Goal: Transaction & Acquisition: Purchase product/service

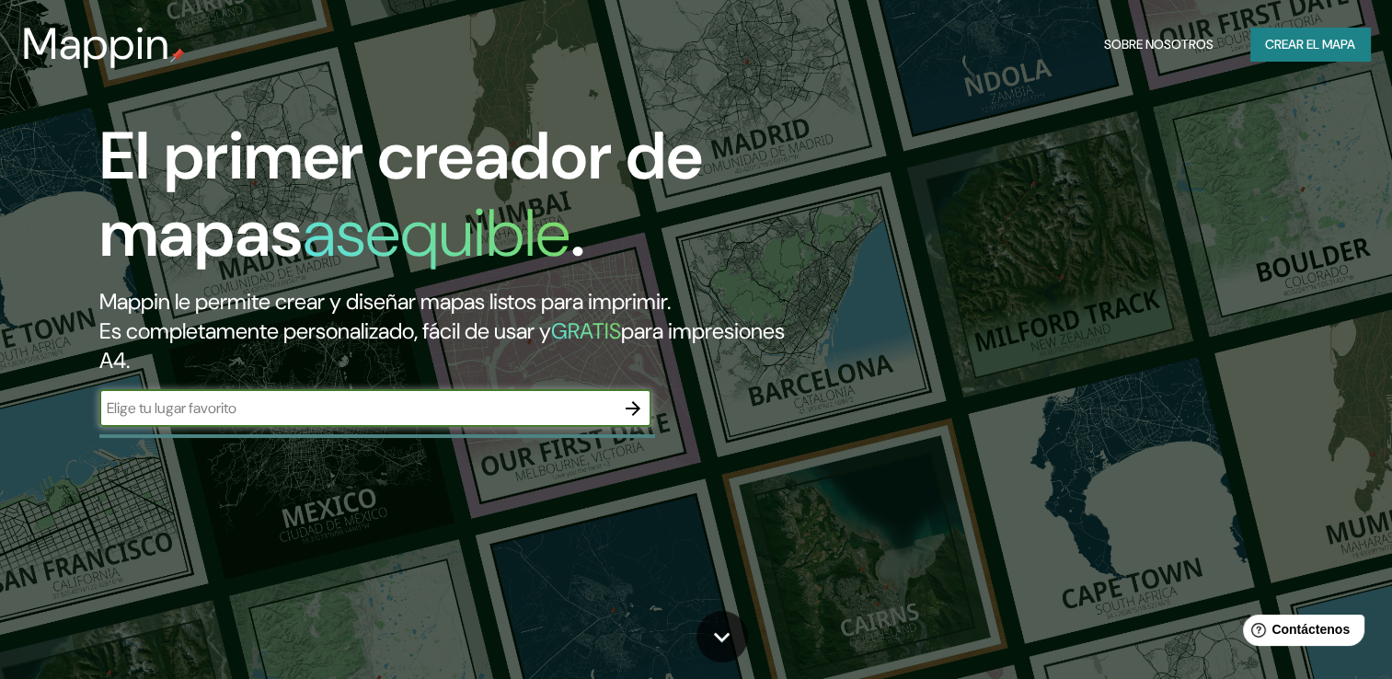
click at [1302, 36] on font "Crear el mapa" at bounding box center [1310, 44] width 90 height 23
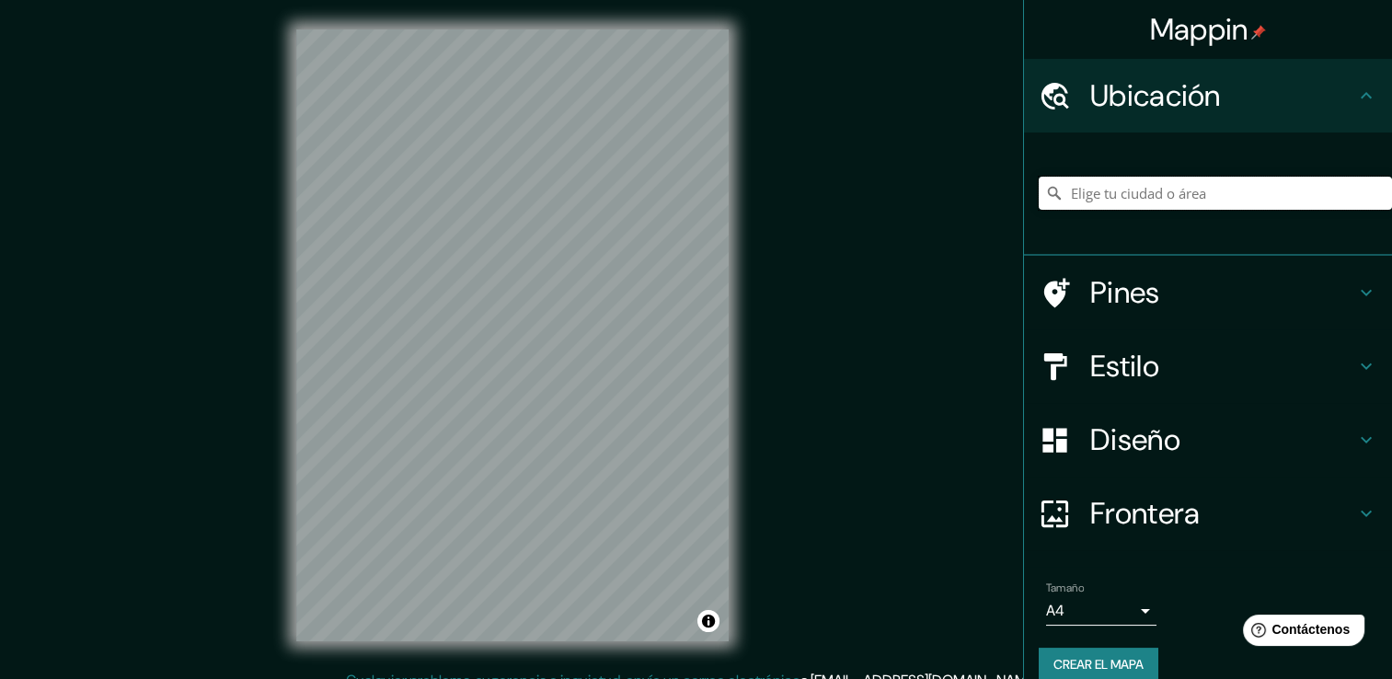
click at [1163, 193] on input "Elige tu ciudad o área" at bounding box center [1214, 193] width 353 height 33
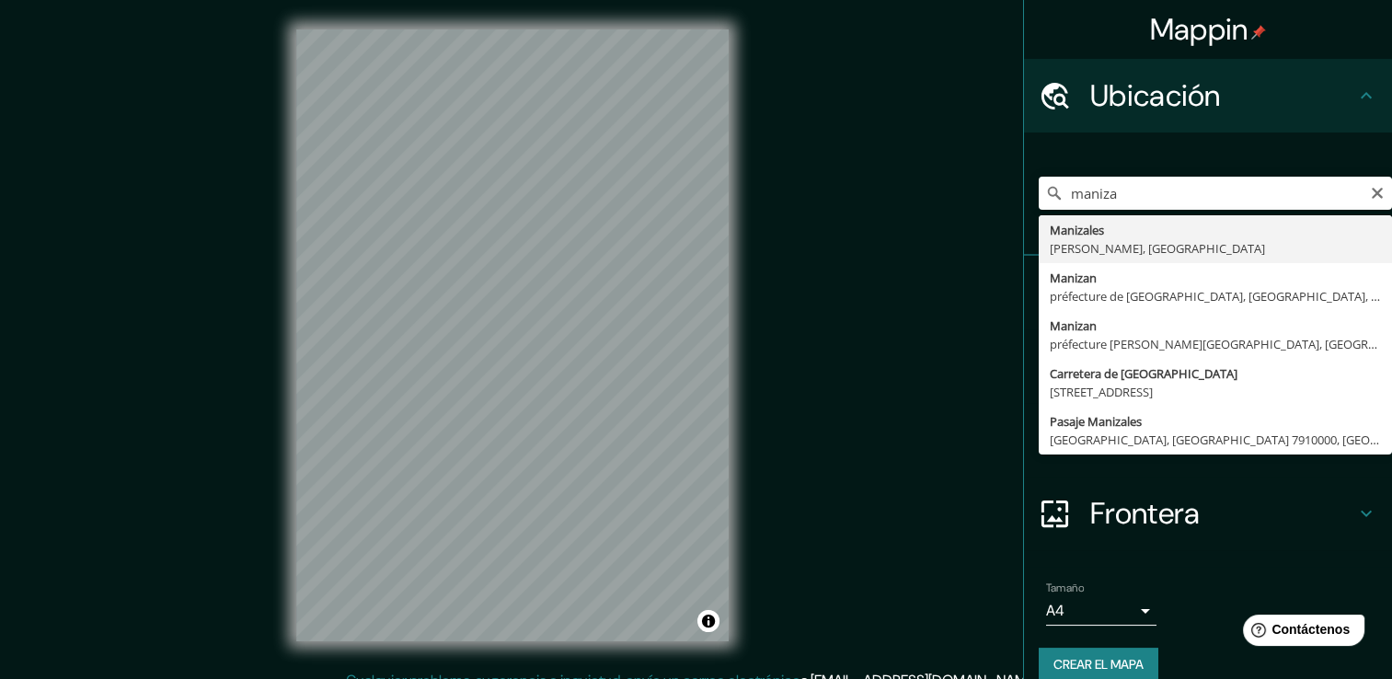
type input "Manizales, [GEOGRAPHIC_DATA], [GEOGRAPHIC_DATA]"
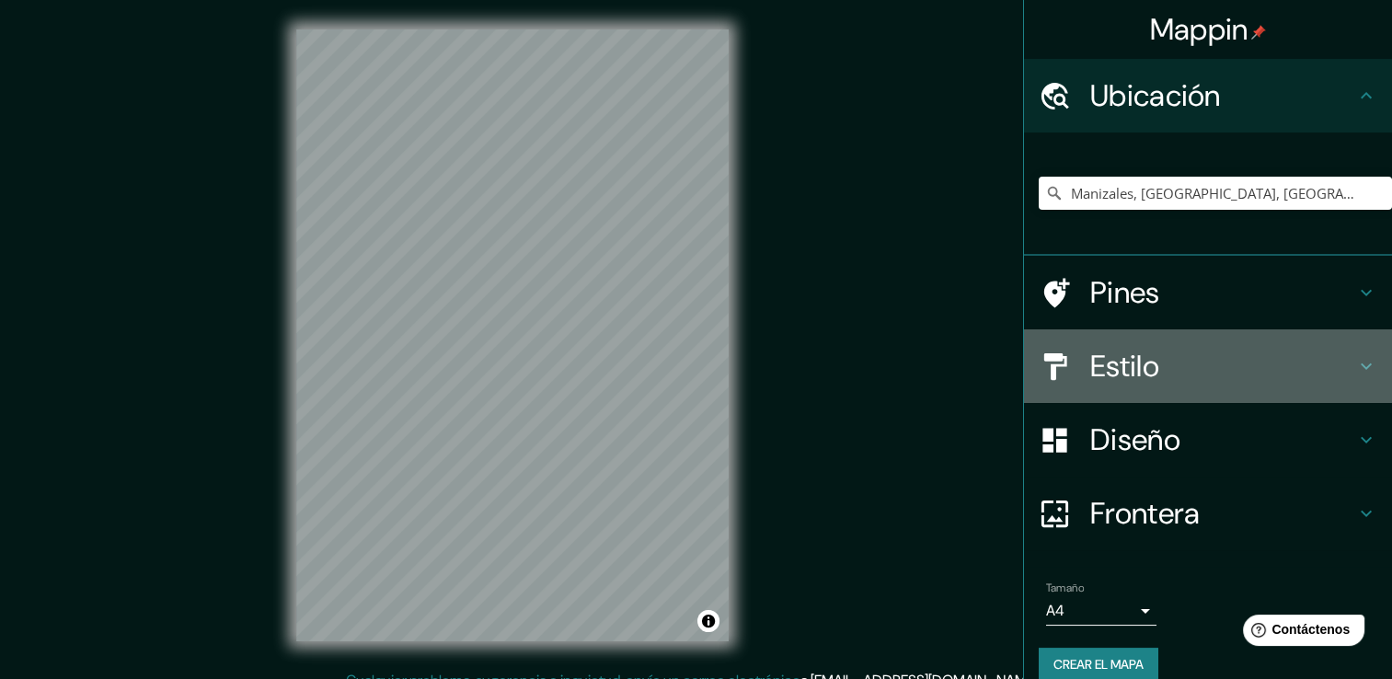
click at [1117, 363] on h4 "Estilo" at bounding box center [1222, 366] width 265 height 37
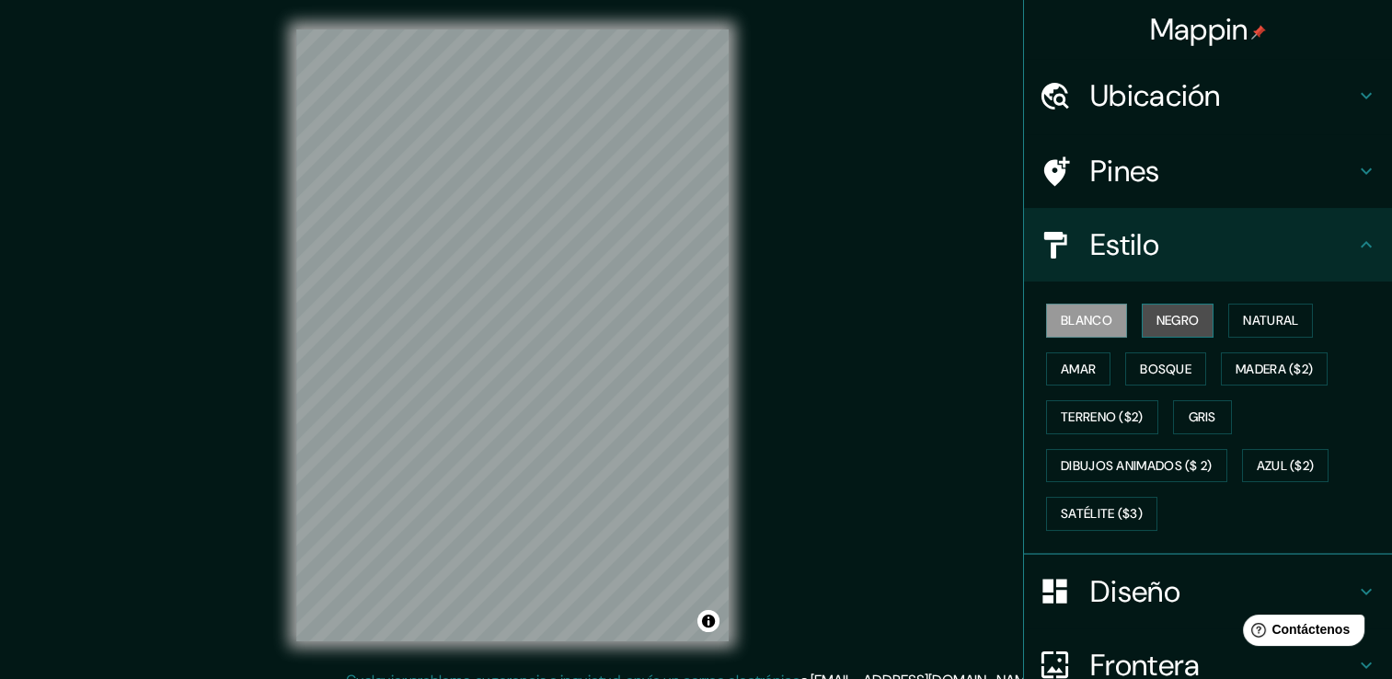
click at [1185, 312] on font "Negro" at bounding box center [1177, 320] width 43 height 23
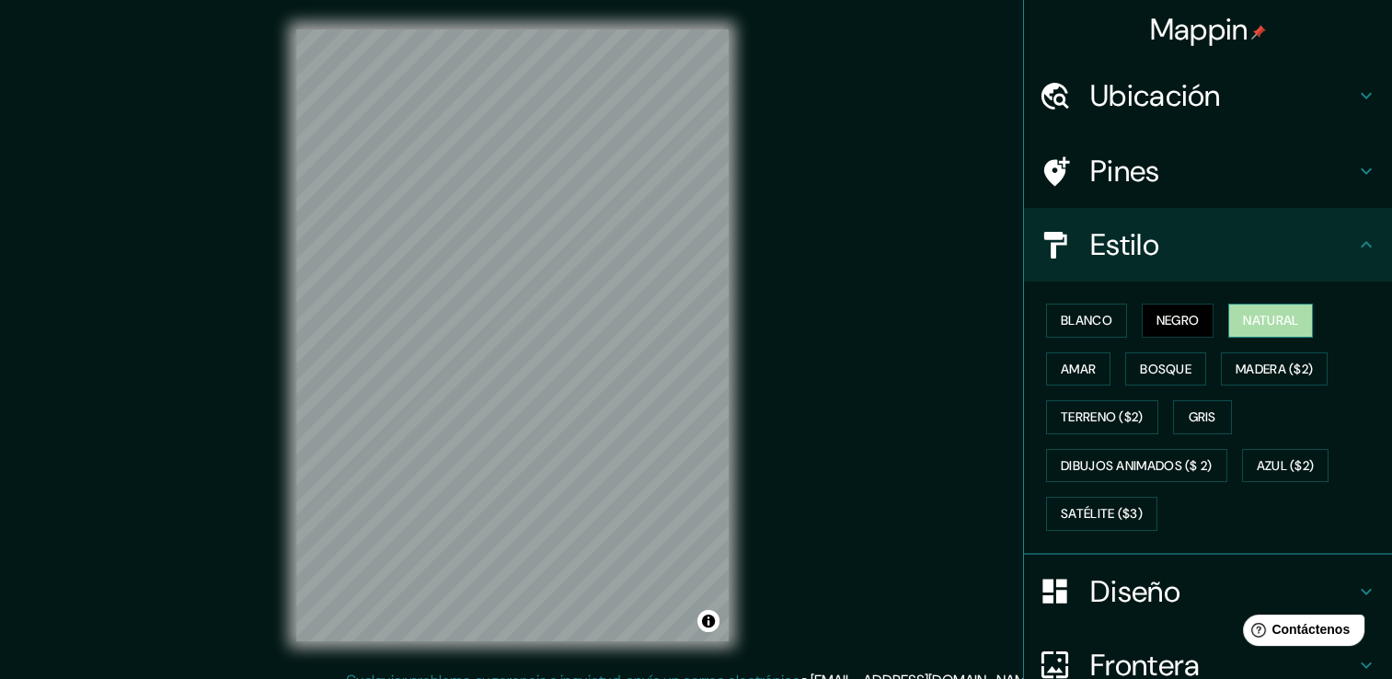
click at [1252, 326] on font "Natural" at bounding box center [1270, 320] width 55 height 23
click at [1064, 375] on font "Amar" at bounding box center [1078, 369] width 35 height 23
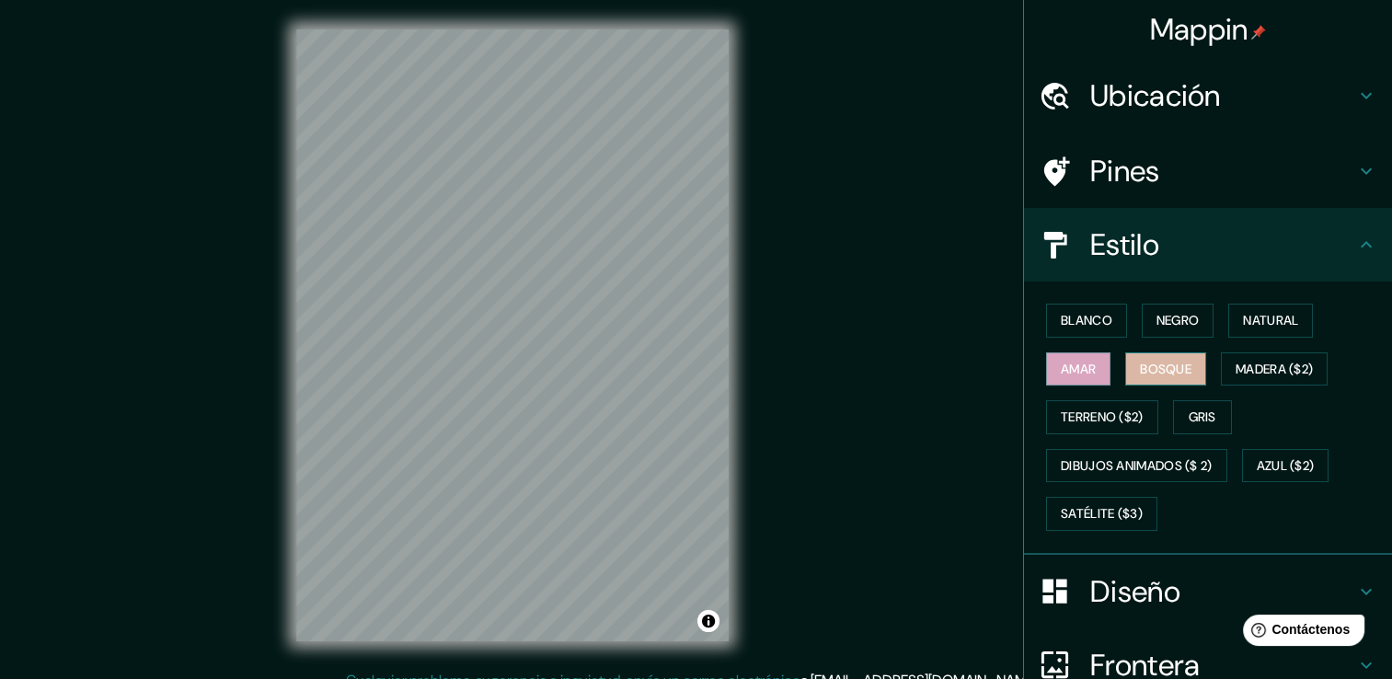
click at [1140, 372] on font "Bosque" at bounding box center [1166, 369] width 52 height 23
click at [1247, 378] on font "Madera ($2)" at bounding box center [1273, 369] width 77 height 23
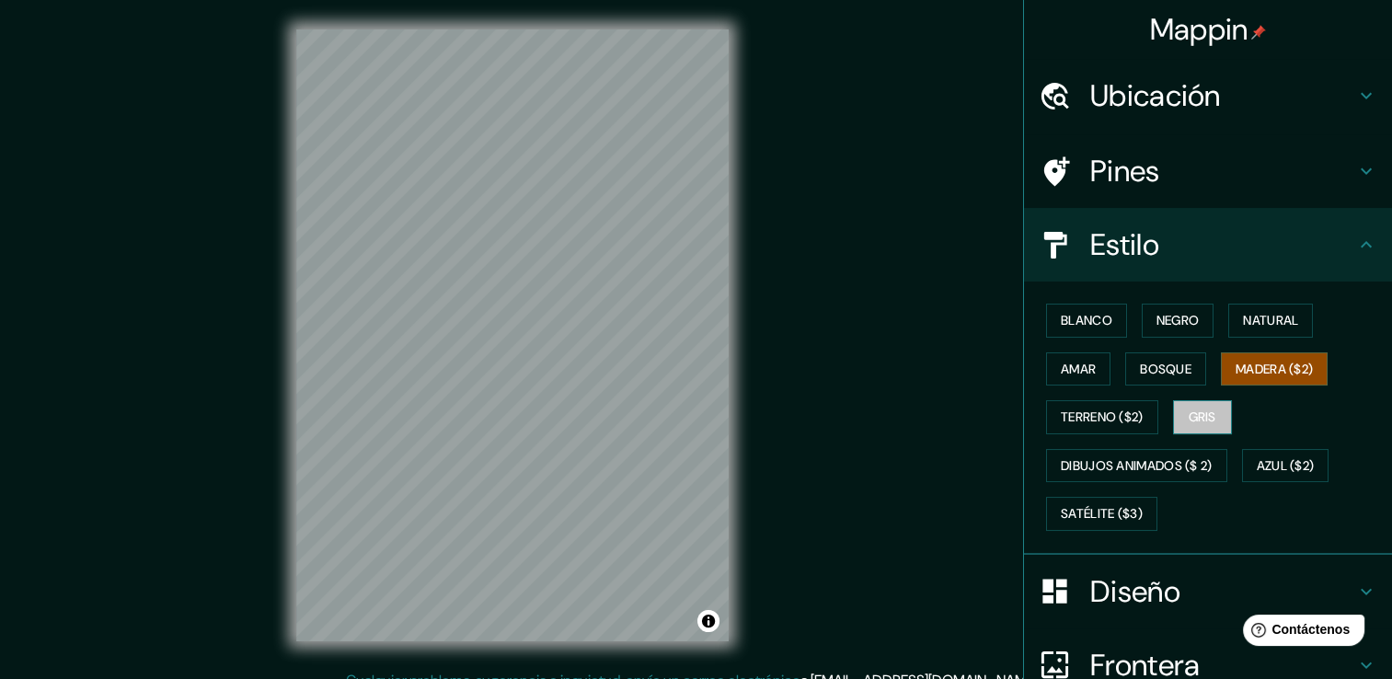
click at [1188, 407] on font "Gris" at bounding box center [1202, 417] width 28 height 23
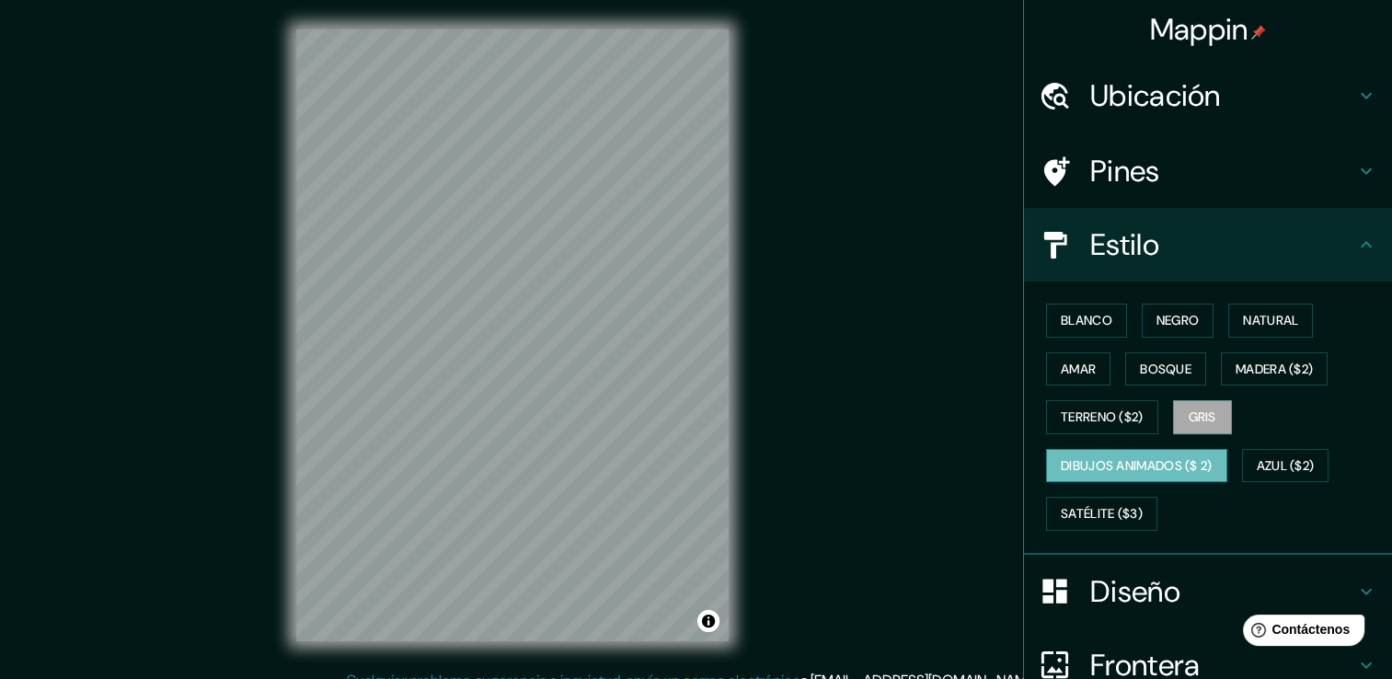
click at [1082, 465] on font "Dibujos animados ($ 2)" at bounding box center [1137, 465] width 152 height 23
click at [1306, 462] on font "Azul ($2)" at bounding box center [1285, 465] width 58 height 23
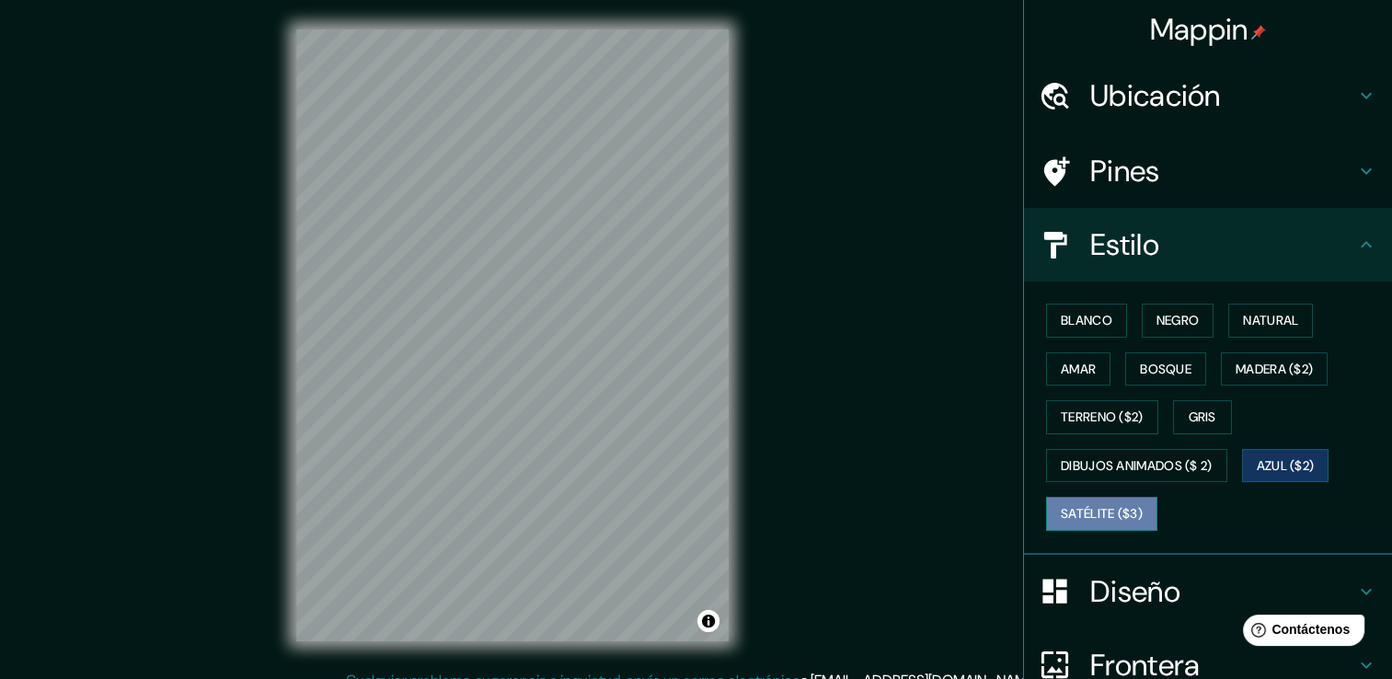
click at [1088, 513] on font "Satélite ($3)" at bounding box center [1102, 513] width 82 height 23
click at [1245, 455] on button "Azul ($2)" at bounding box center [1285, 466] width 87 height 34
click at [1072, 324] on font "Blanco" at bounding box center [1087, 320] width 52 height 23
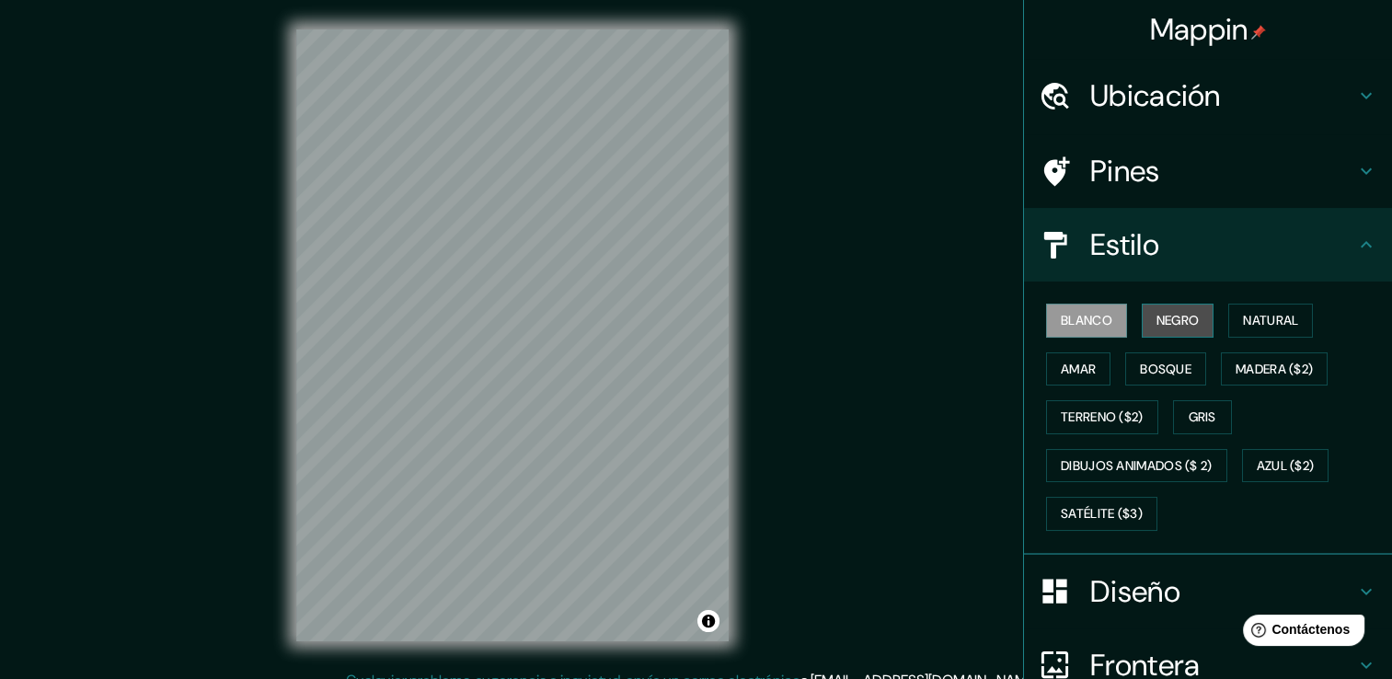
click at [1188, 318] on button "Negro" at bounding box center [1177, 321] width 73 height 34
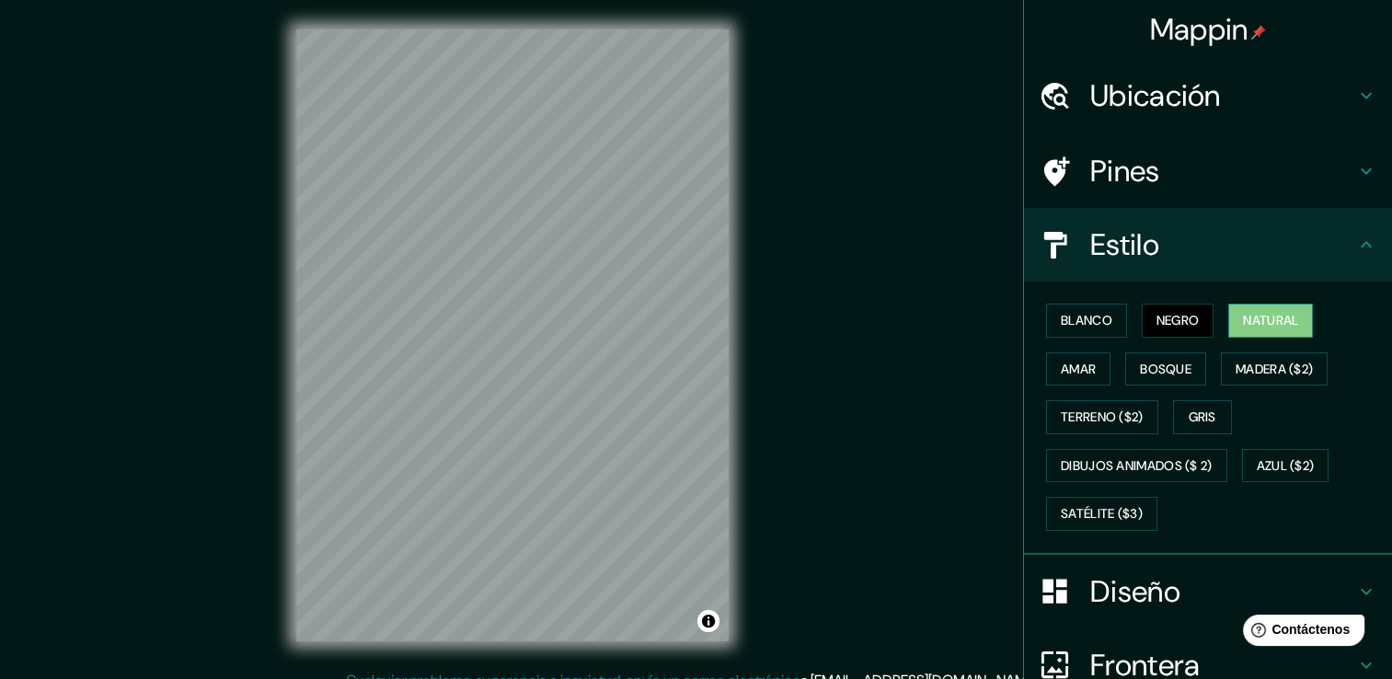
click at [1243, 318] on font "Natural" at bounding box center [1270, 320] width 55 height 23
click at [1091, 322] on font "Blanco" at bounding box center [1087, 320] width 52 height 23
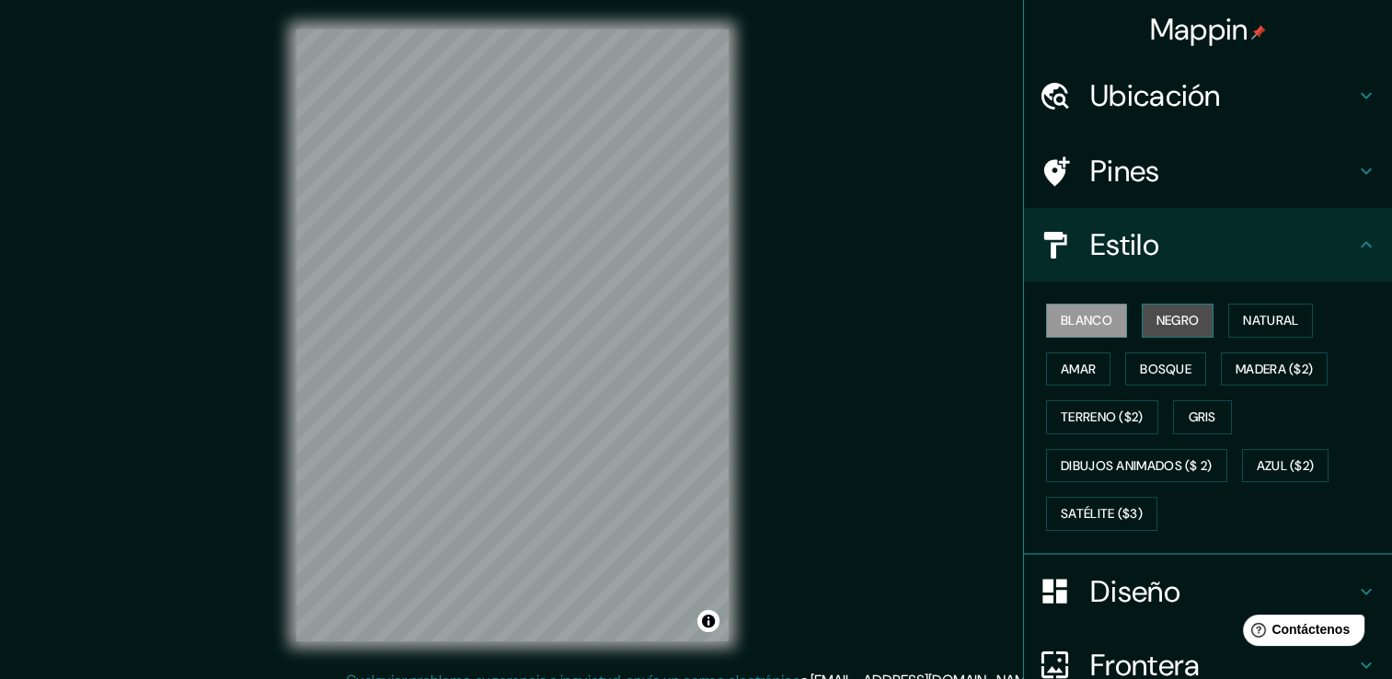
click at [1198, 318] on button "Negro" at bounding box center [1177, 321] width 73 height 34
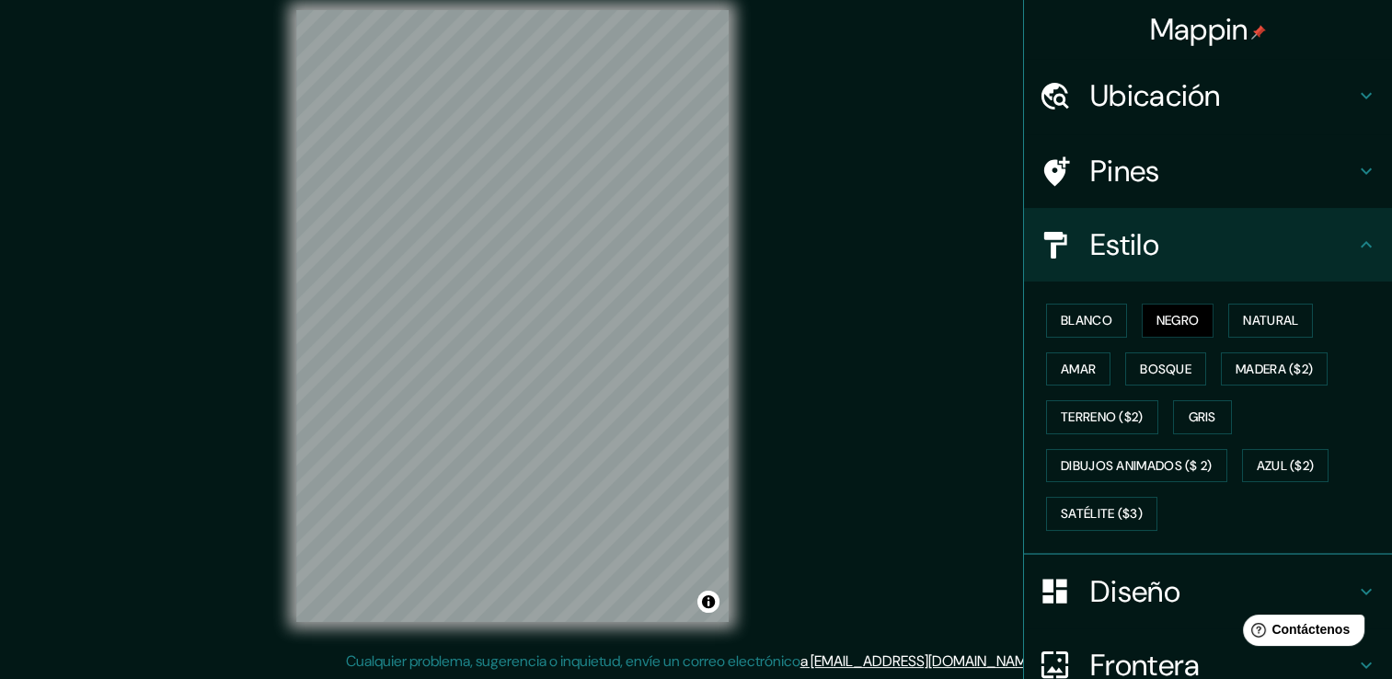
scroll to position [20, 0]
click at [1203, 582] on h4 "Diseño" at bounding box center [1222, 591] width 265 height 37
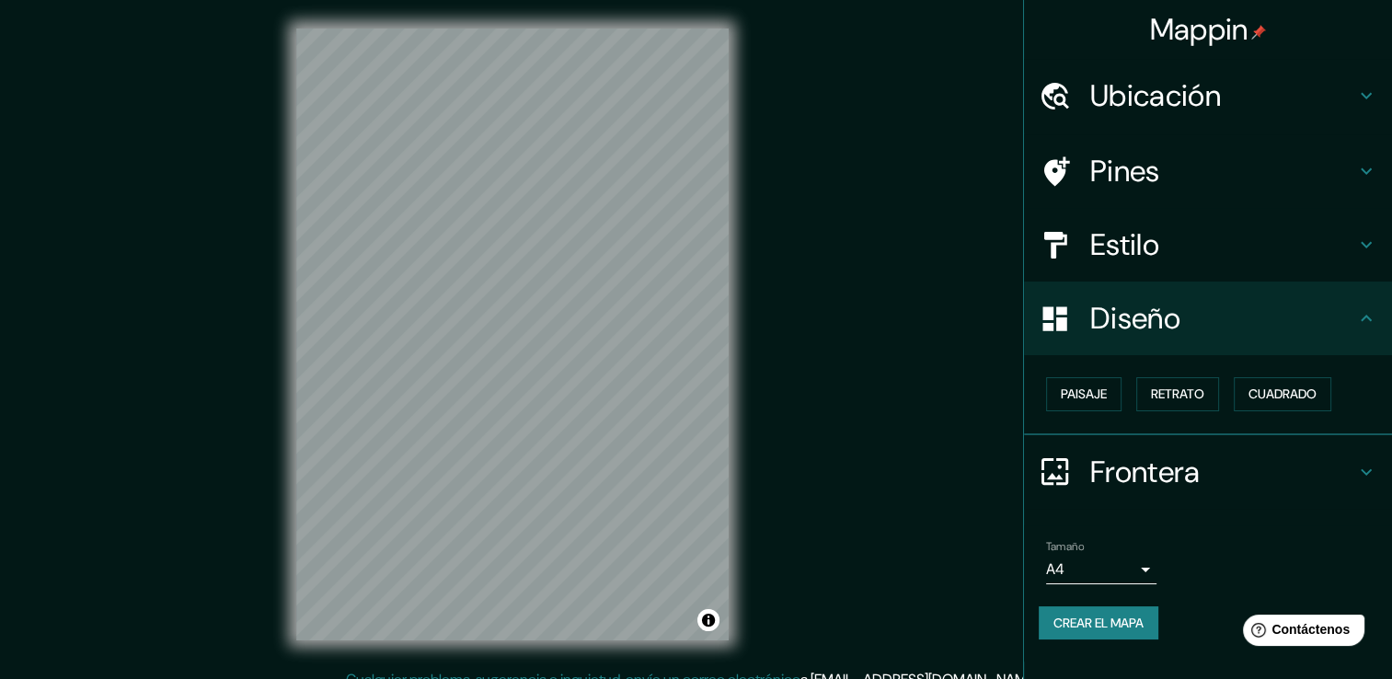
scroll to position [0, 0]
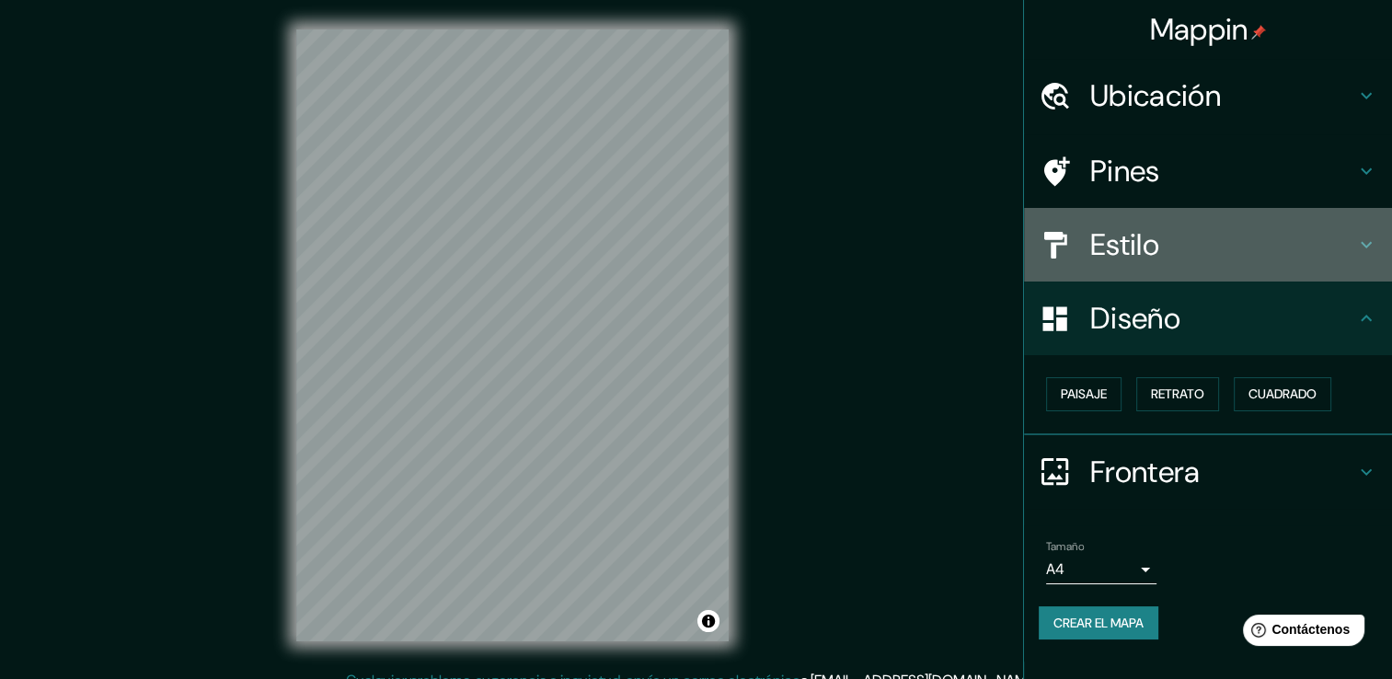
click at [1276, 238] on h4 "Estilo" at bounding box center [1222, 244] width 265 height 37
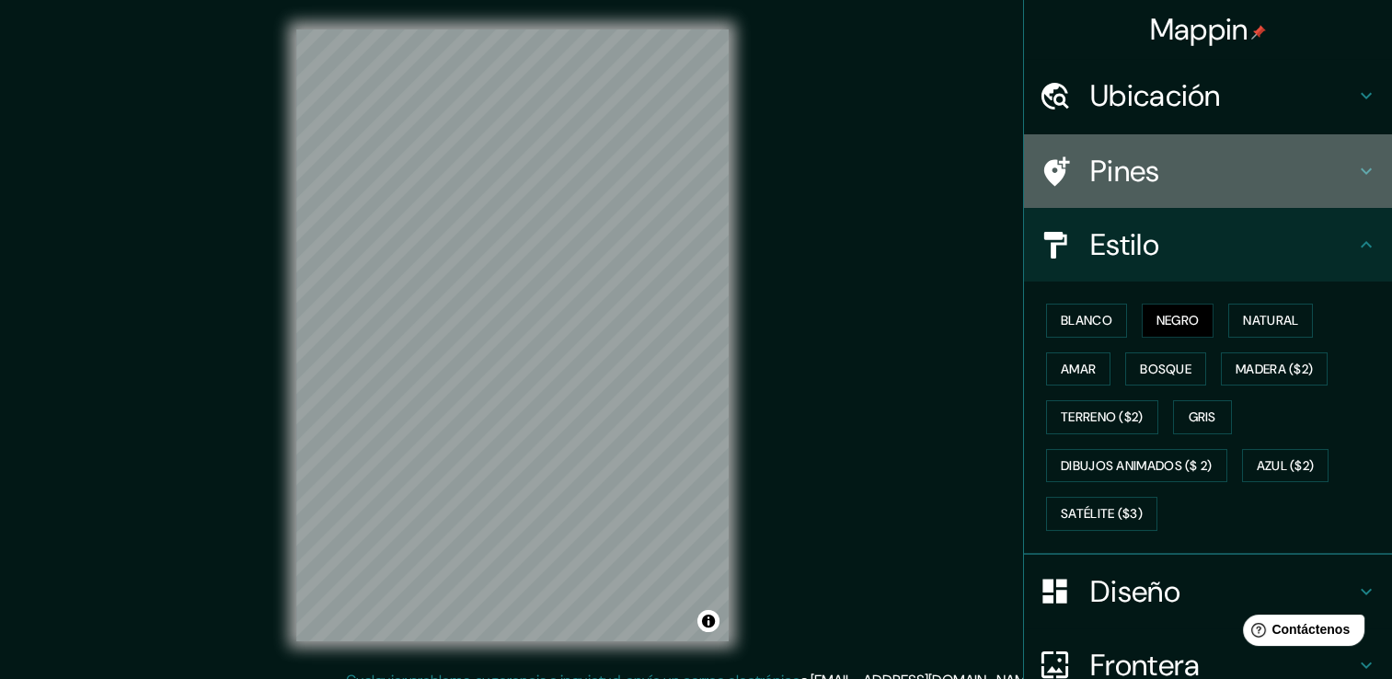
click at [1284, 166] on h4 "Pines" at bounding box center [1222, 171] width 265 height 37
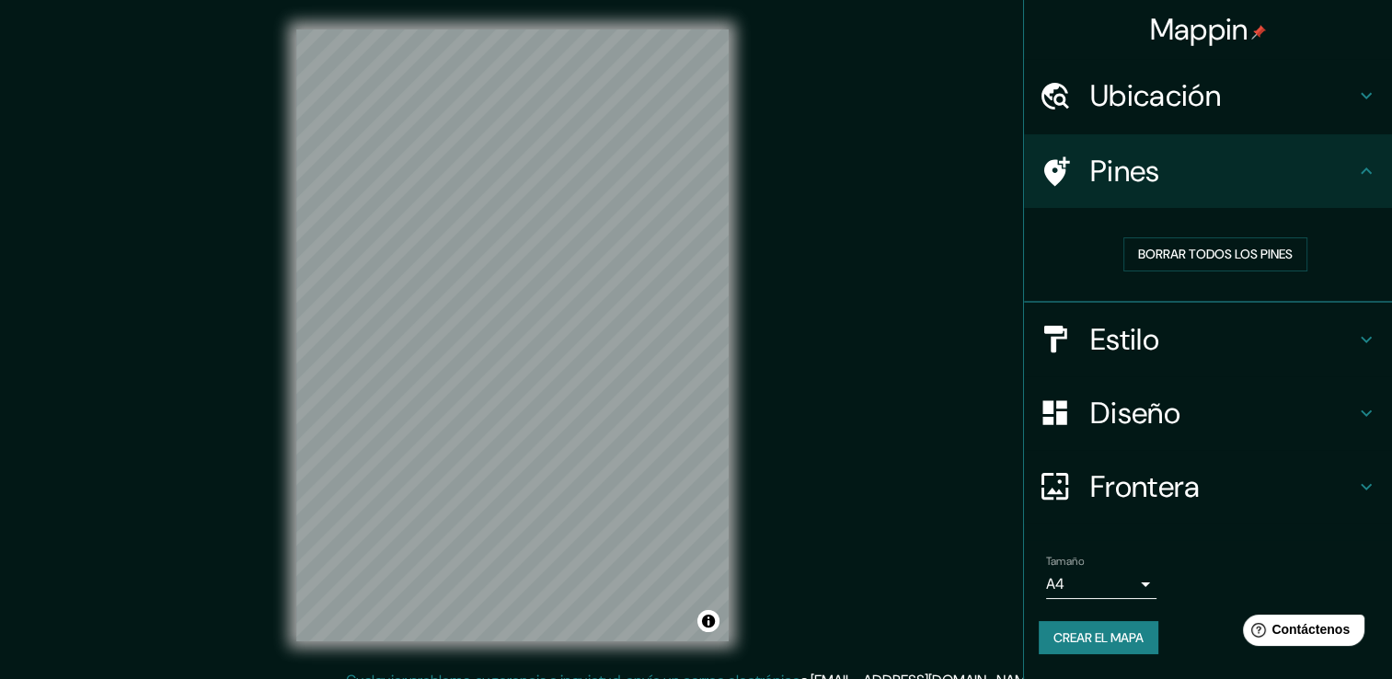
click at [1201, 436] on div "Diseño" at bounding box center [1208, 413] width 368 height 74
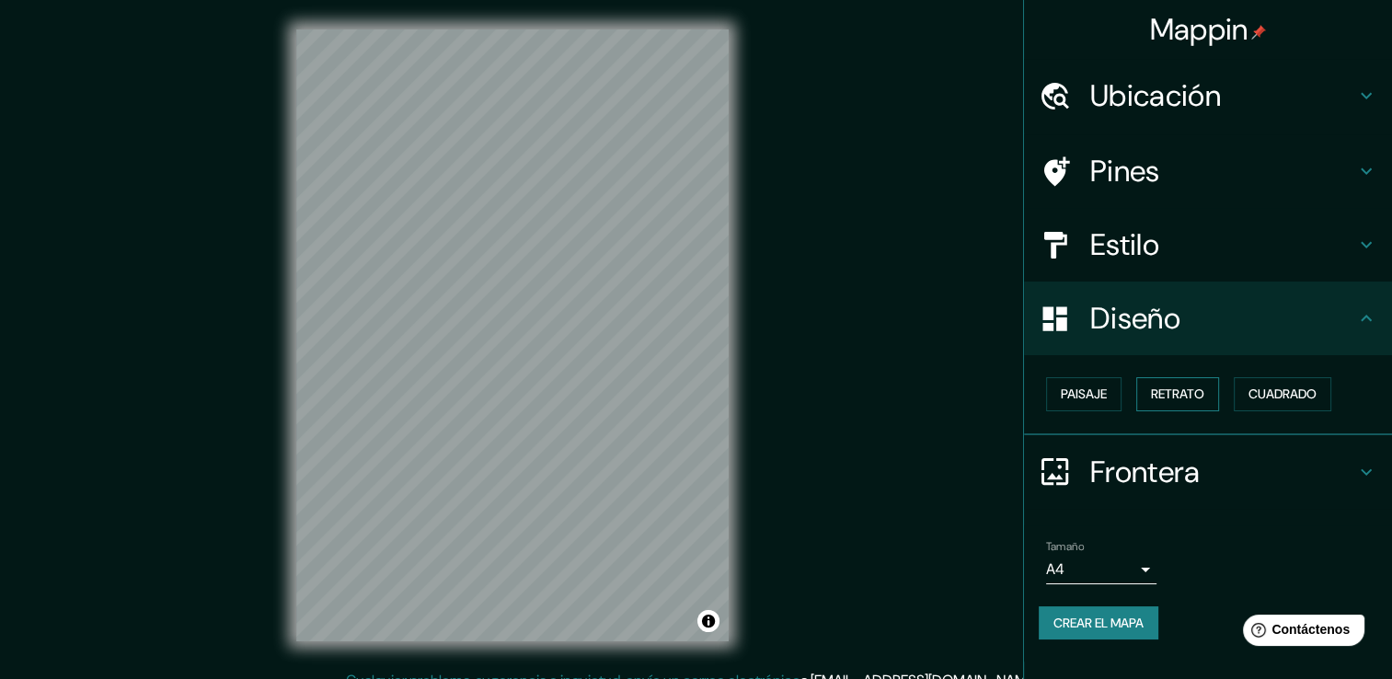
click at [1174, 391] on font "Retrato" at bounding box center [1177, 394] width 53 height 23
click at [1115, 396] on button "Paisaje" at bounding box center [1083, 394] width 75 height 34
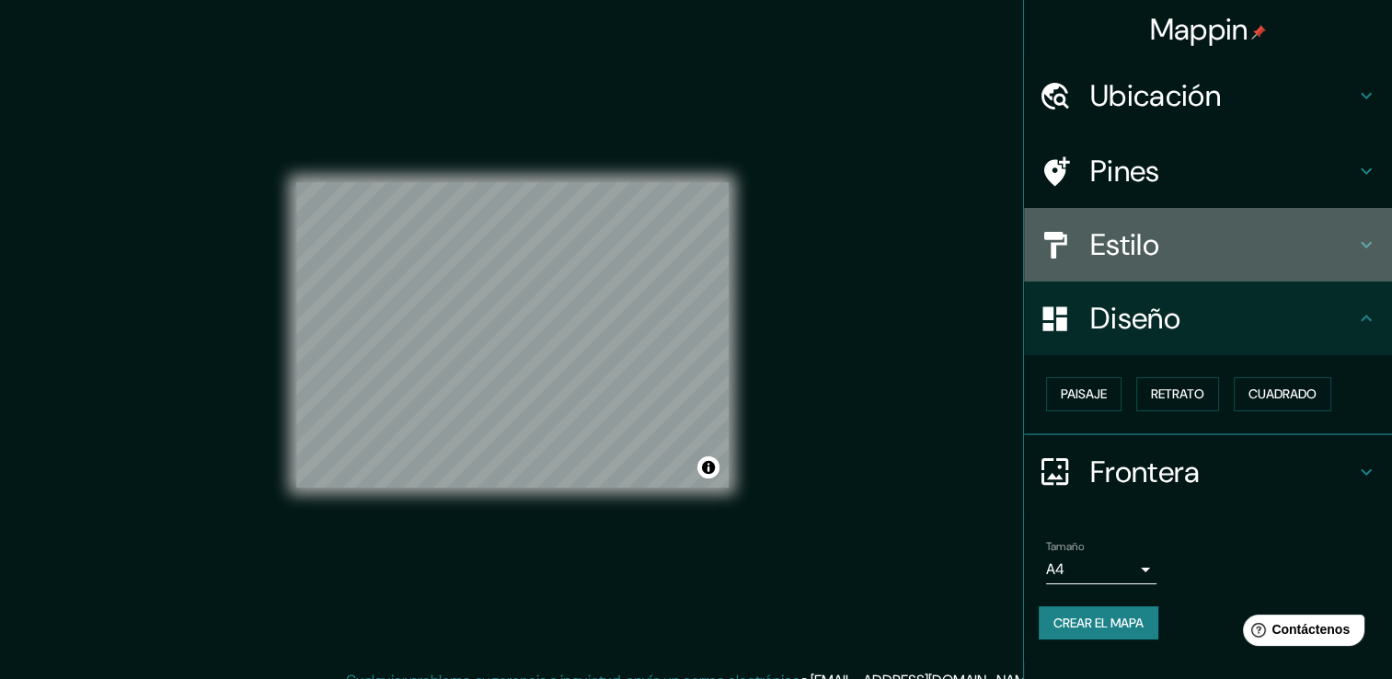
click at [1218, 256] on h4 "Estilo" at bounding box center [1222, 244] width 265 height 37
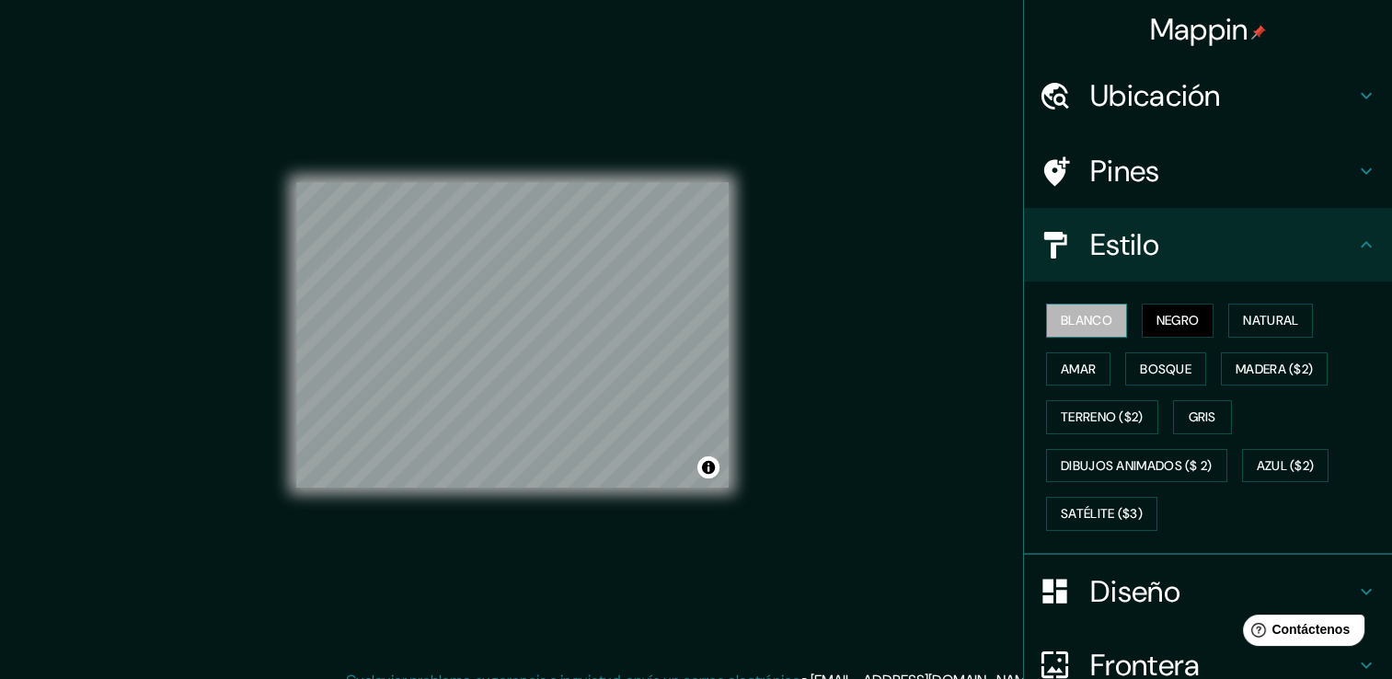
click at [1089, 318] on font "Blanco" at bounding box center [1087, 320] width 52 height 23
click at [1173, 305] on button "Negro" at bounding box center [1177, 321] width 73 height 34
click at [1257, 314] on font "Natural" at bounding box center [1270, 320] width 55 height 23
click at [1074, 325] on font "Blanco" at bounding box center [1087, 320] width 52 height 23
click at [1297, 311] on button "Natural" at bounding box center [1270, 321] width 85 height 34
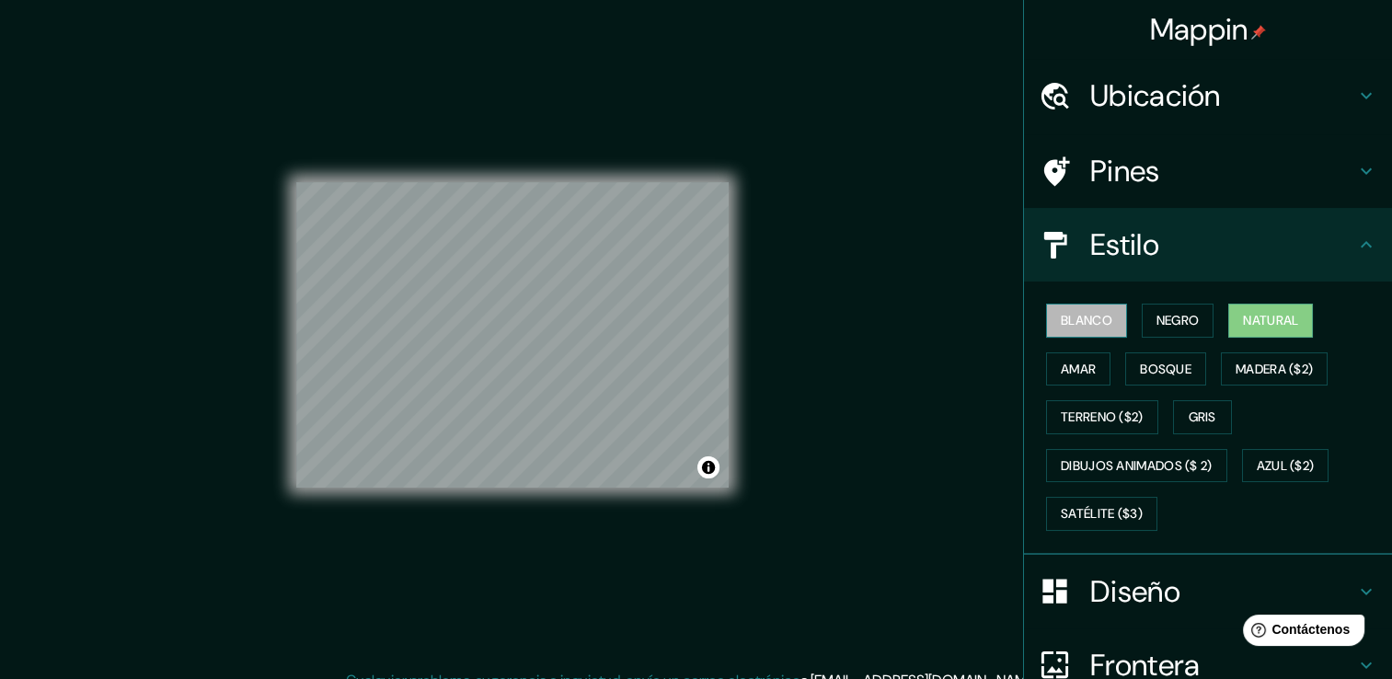
click at [1061, 315] on font "Blanco" at bounding box center [1087, 320] width 52 height 23
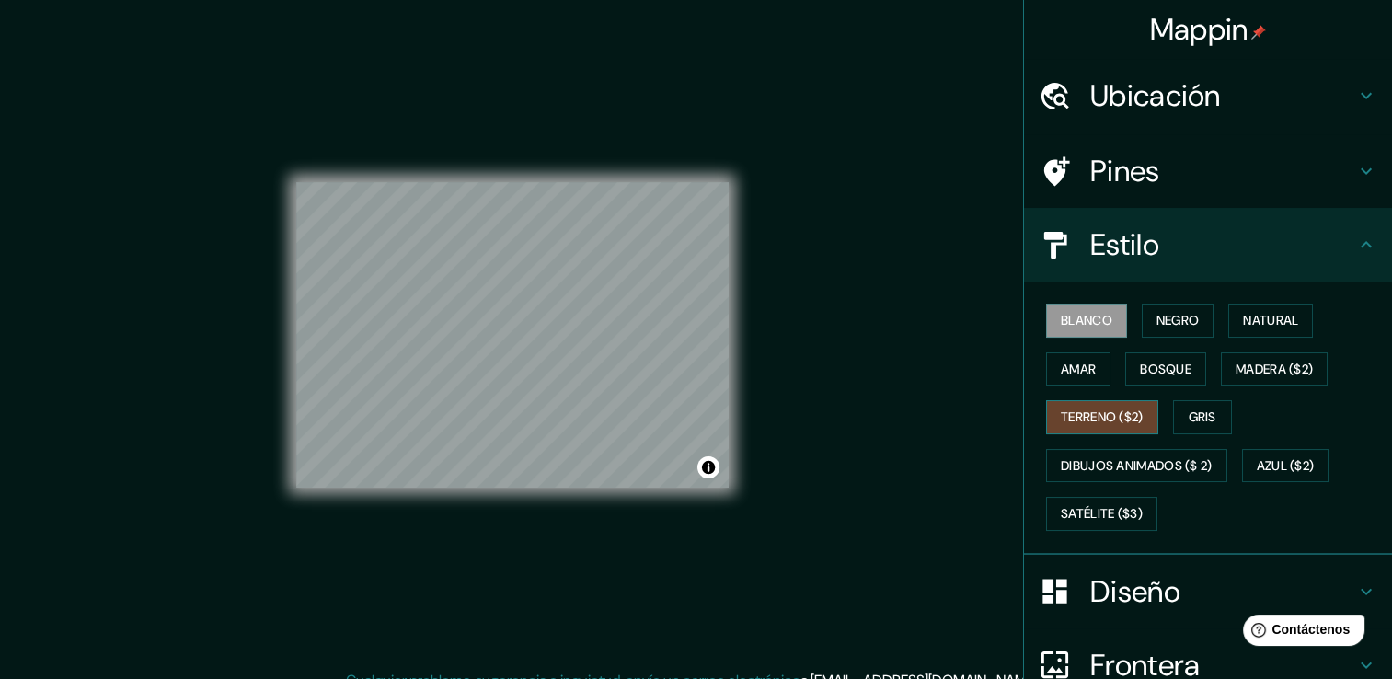
click at [1108, 407] on font "Terreno ($2)" at bounding box center [1102, 417] width 83 height 23
click at [1201, 421] on font "Gris" at bounding box center [1202, 417] width 28 height 23
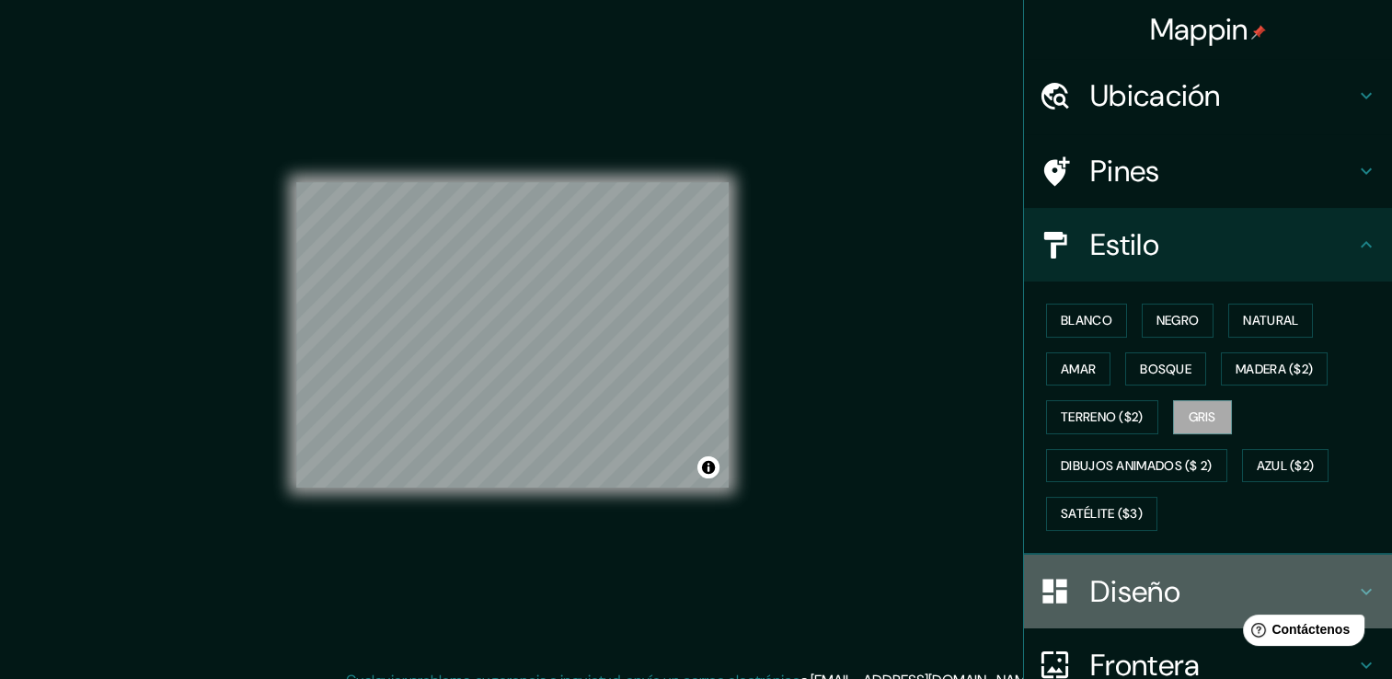
click at [1098, 589] on h4 "Diseño" at bounding box center [1222, 591] width 265 height 37
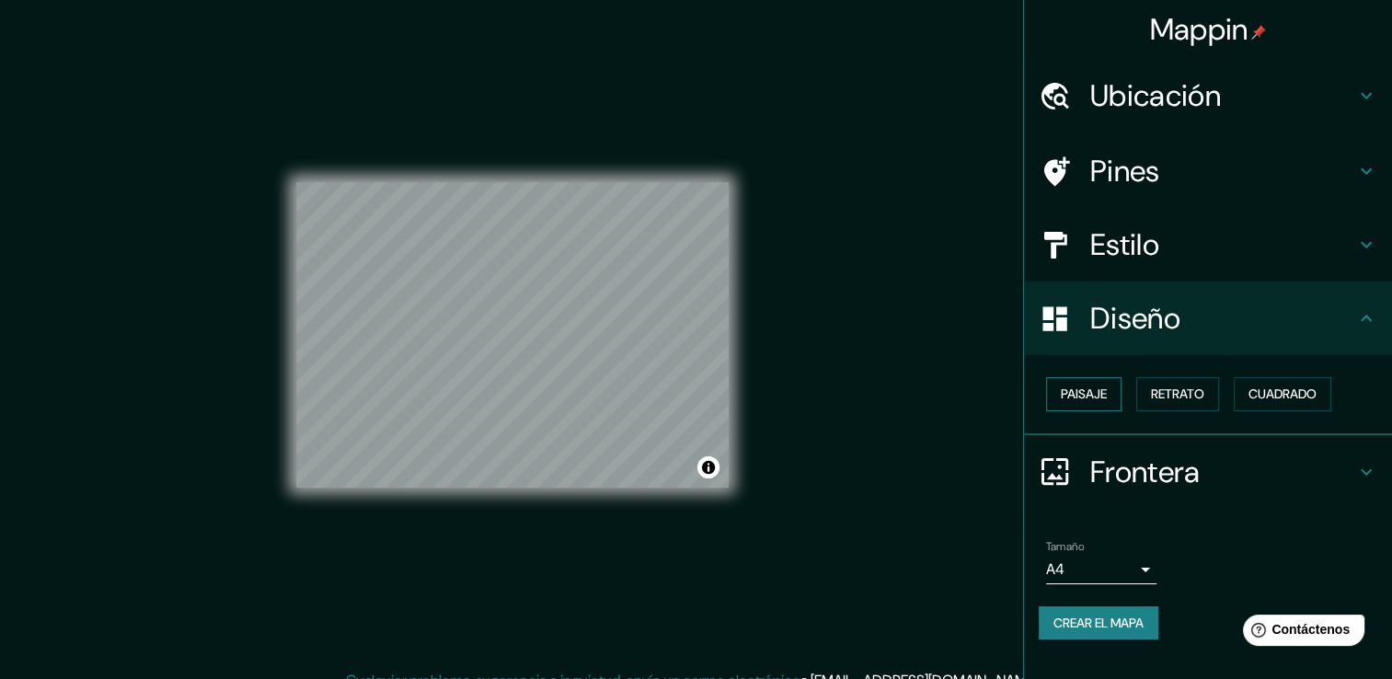
click at [1087, 399] on font "Paisaje" at bounding box center [1084, 394] width 46 height 23
click at [1310, 395] on font "Cuadrado" at bounding box center [1282, 394] width 68 height 23
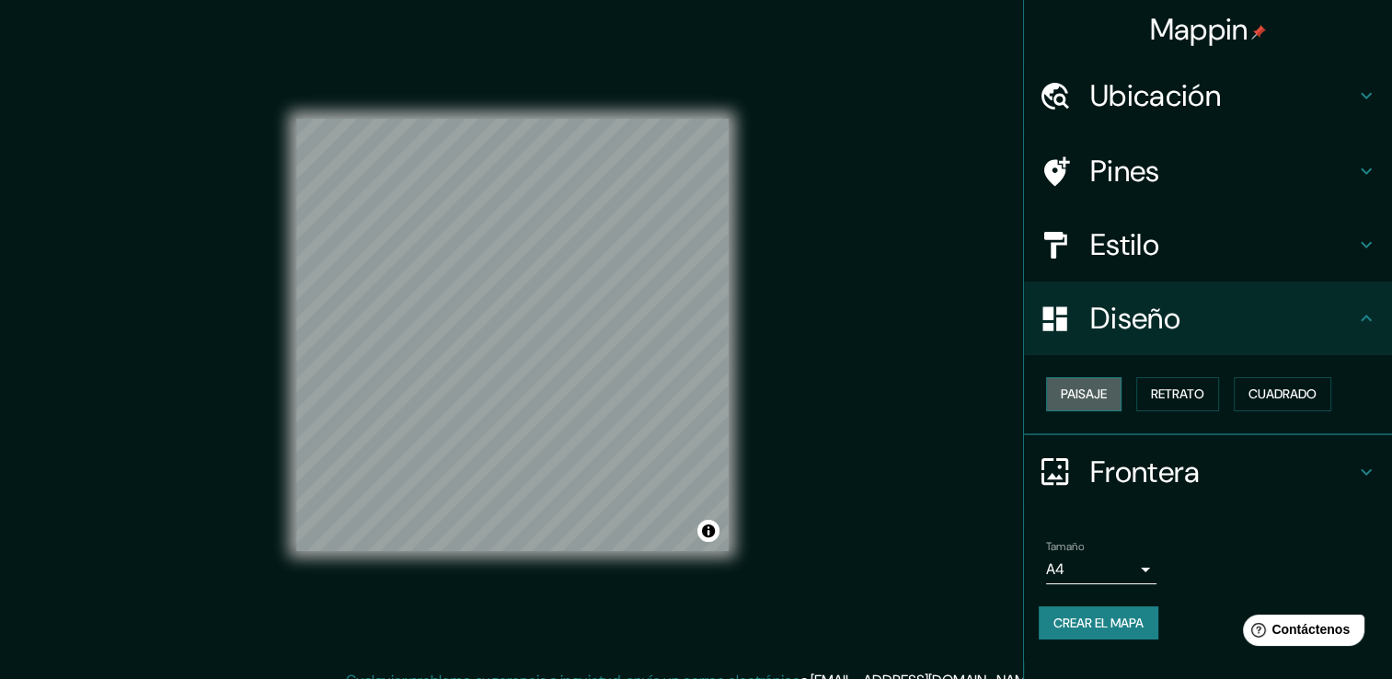
click at [1083, 392] on font "Paisaje" at bounding box center [1084, 394] width 46 height 23
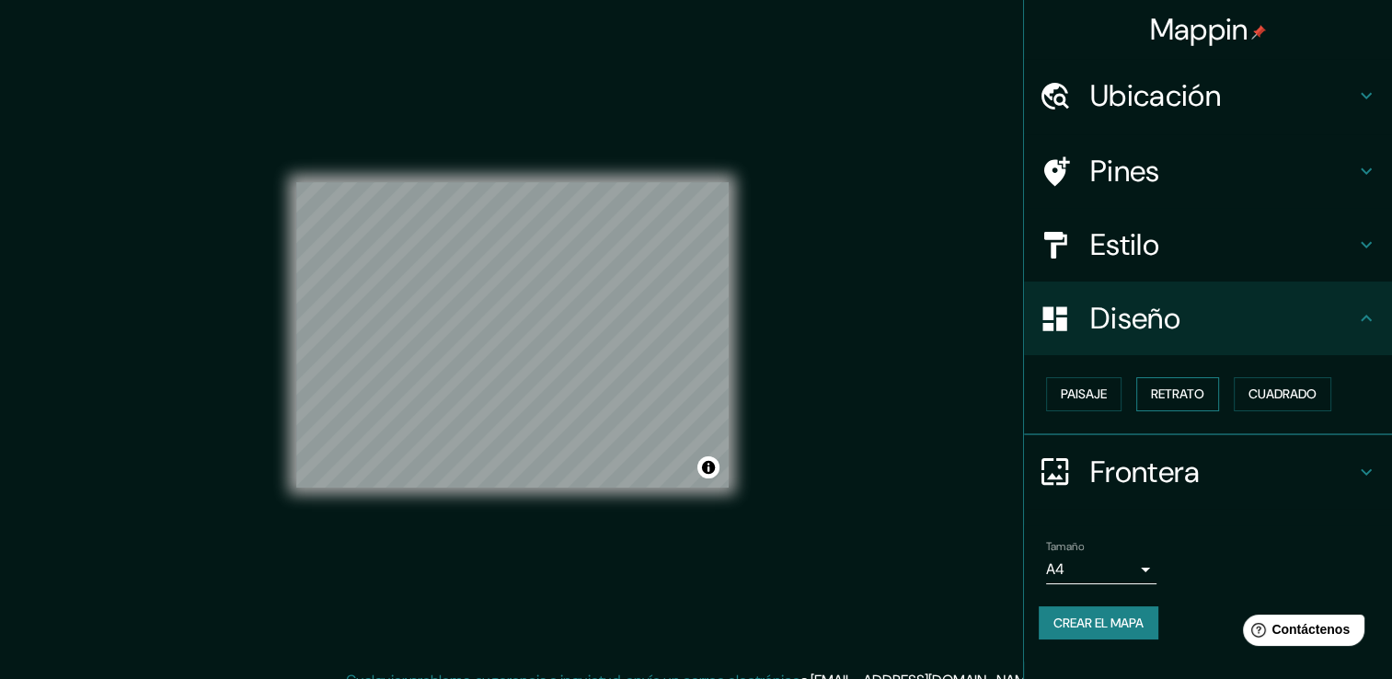
click at [1167, 396] on font "Retrato" at bounding box center [1177, 394] width 53 height 23
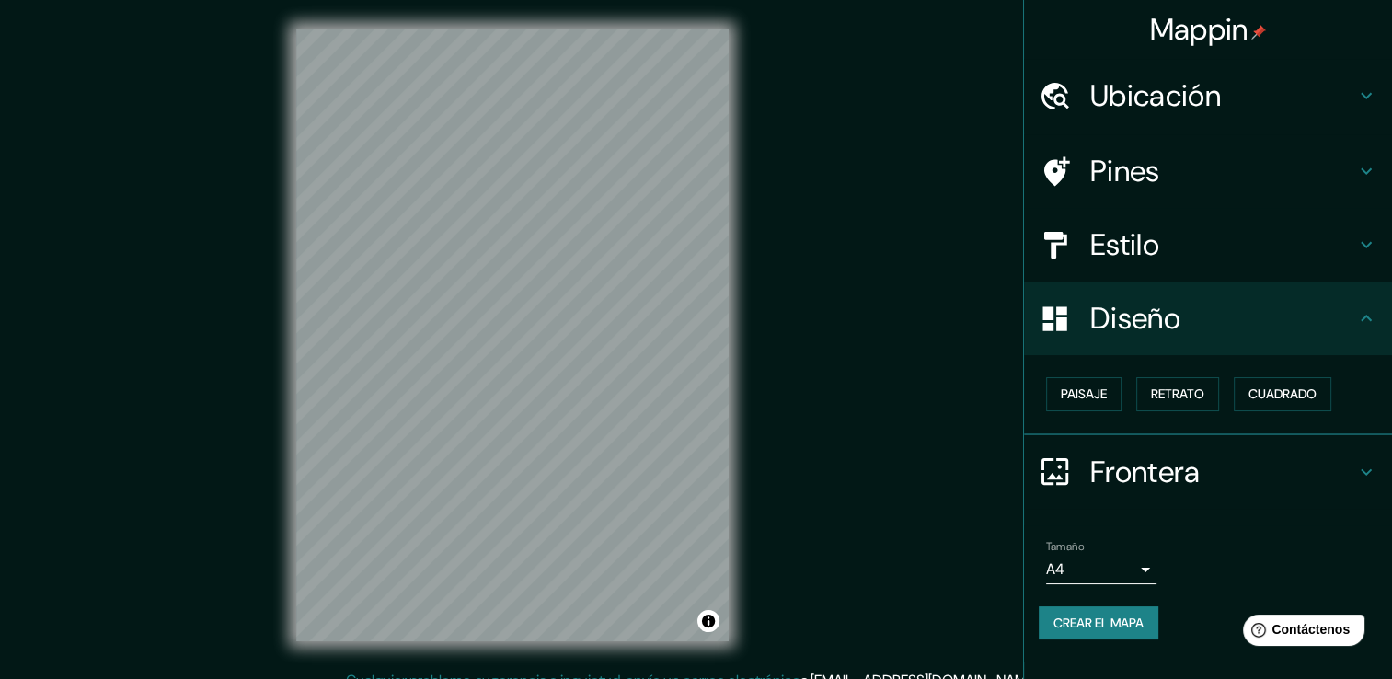
click at [831, 407] on div "Mappin Ubicación Manizales, [GEOGRAPHIC_DATA], [GEOGRAPHIC_DATA] Pines Estilo D…" at bounding box center [696, 349] width 1392 height 699
click at [737, 6] on div "© Mapbox © OpenStreetMap Improve this map" at bounding box center [512, 335] width 491 height 670
click at [785, 0] on html "Mappin Ubicación Manizales, [GEOGRAPHIC_DATA], [GEOGRAPHIC_DATA] Pines Estilo D…" at bounding box center [696, 339] width 1392 height 679
click at [804, 116] on div "Mappin Ubicación Manizales, [GEOGRAPHIC_DATA], [GEOGRAPHIC_DATA] Pines Estilo D…" at bounding box center [696, 349] width 1392 height 699
